Goal: Task Accomplishment & Management: Use online tool/utility

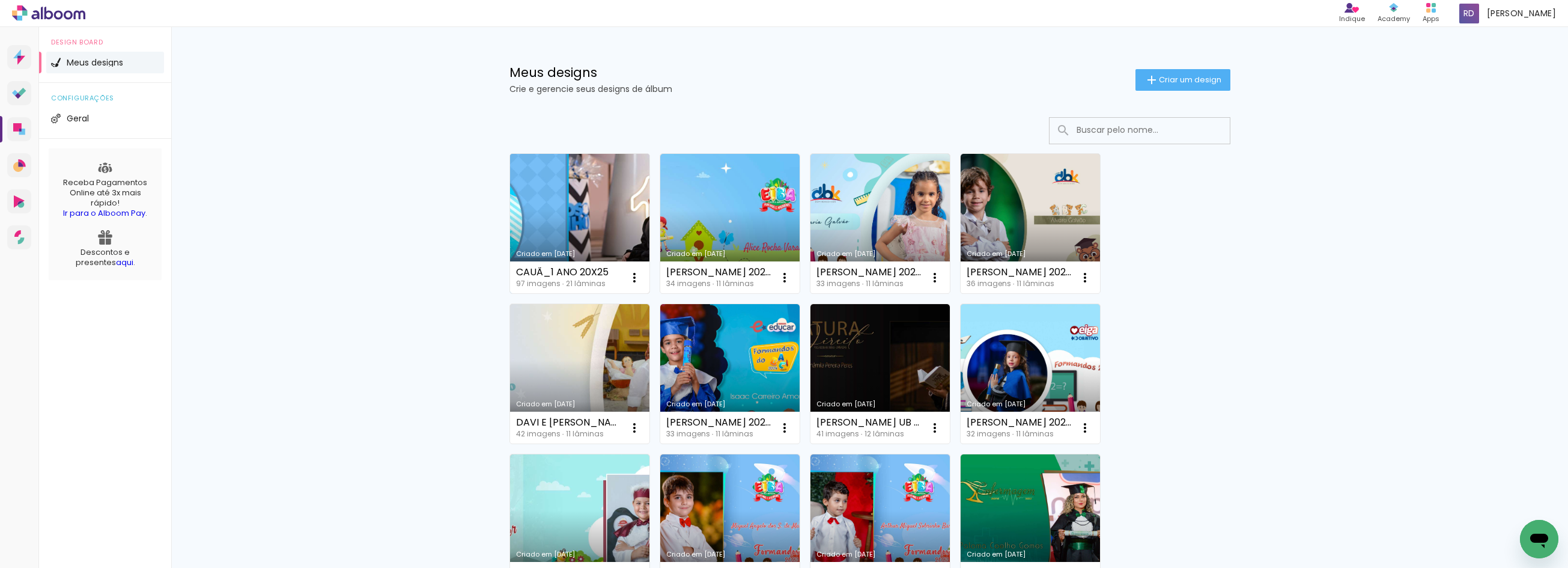
click at [569, 197] on link "Criado em [DATE]" at bounding box center [580, 223] width 139 height 139
